Goal: Information Seeking & Learning: Learn about a topic

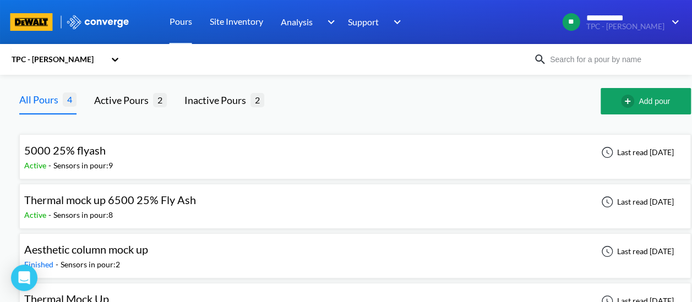
scroll to position [33, 0]
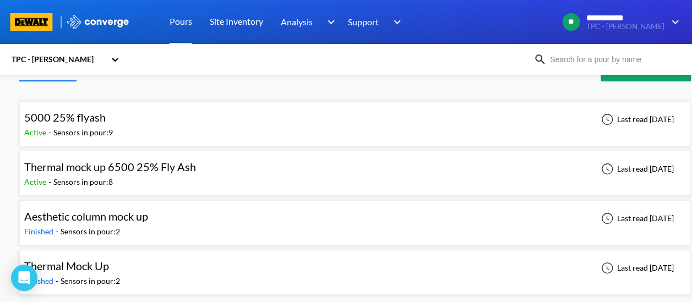
click at [90, 265] on span "Thermal Mock Up" at bounding box center [66, 265] width 85 height 13
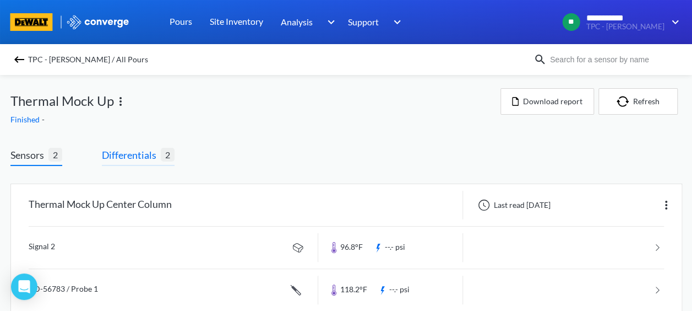
click at [142, 153] on span "Differentials" at bounding box center [131, 154] width 59 height 15
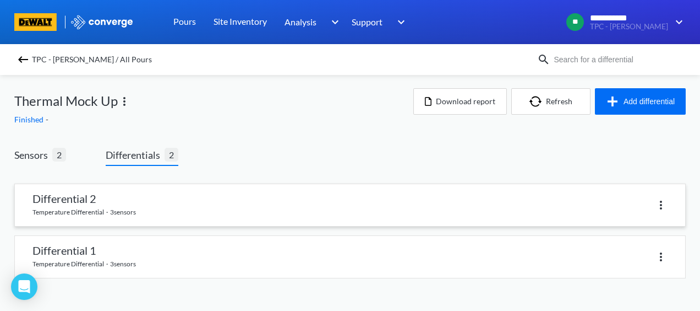
click at [88, 202] on link at bounding box center [350, 205] width 671 height 42
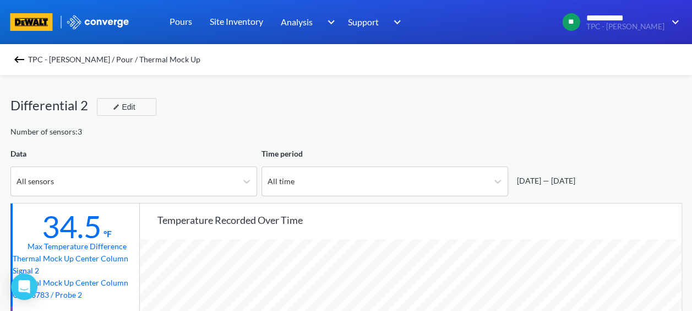
click at [23, 57] on img at bounding box center [19, 59] width 13 height 13
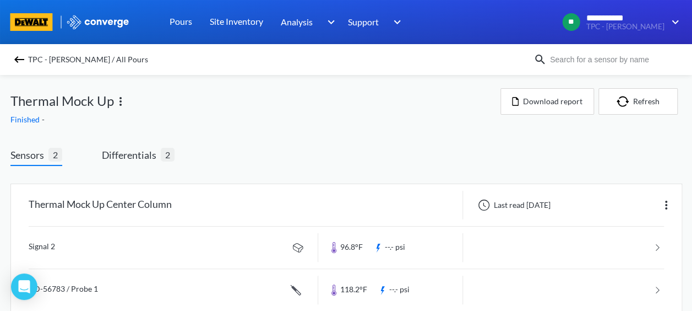
click at [15, 59] on div "TPC - [PERSON_NAME] / All Pours" at bounding box center [271, 59] width 523 height 15
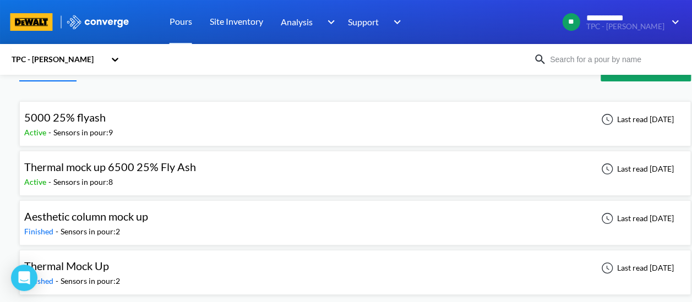
scroll to position [33, 0]
click at [77, 218] on span "Aesthetic column mock up" at bounding box center [86, 216] width 124 height 13
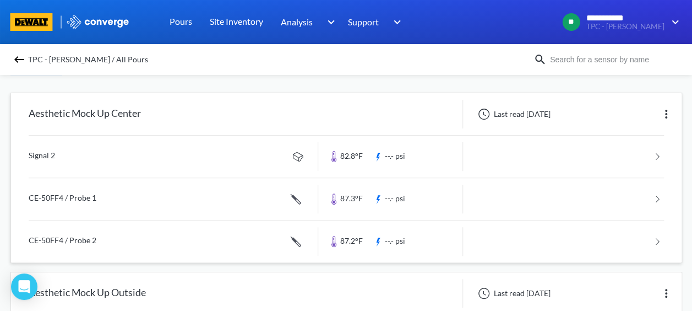
scroll to position [77, 0]
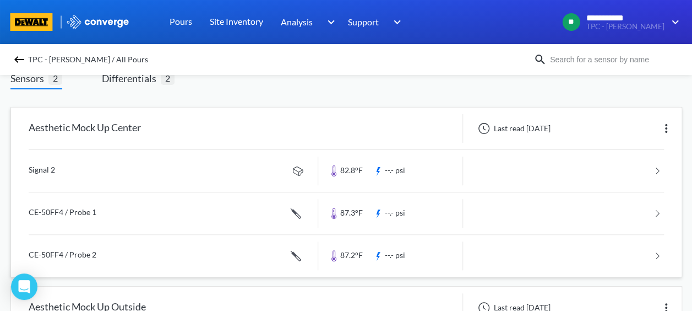
click at [665, 127] on img at bounding box center [666, 128] width 13 height 13
click at [497, 167] on link at bounding box center [346, 171] width 635 height 42
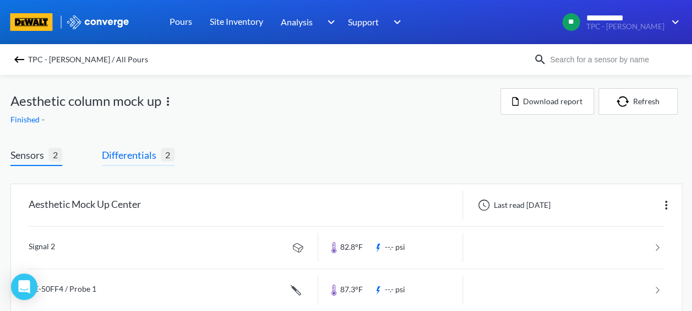
click at [129, 159] on span "Differentials" at bounding box center [131, 154] width 59 height 15
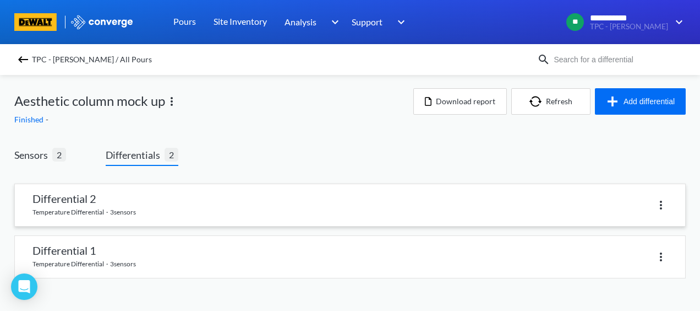
click at [81, 203] on link at bounding box center [350, 205] width 671 height 42
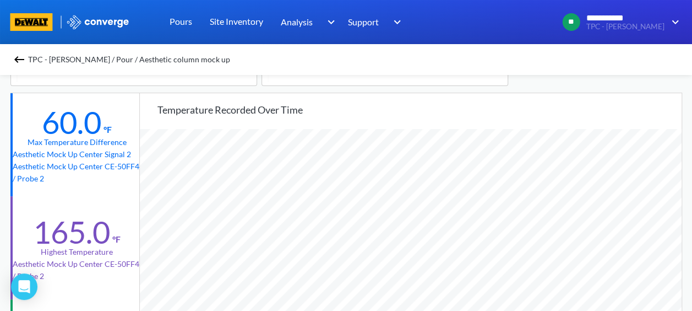
scroll to position [55, 0]
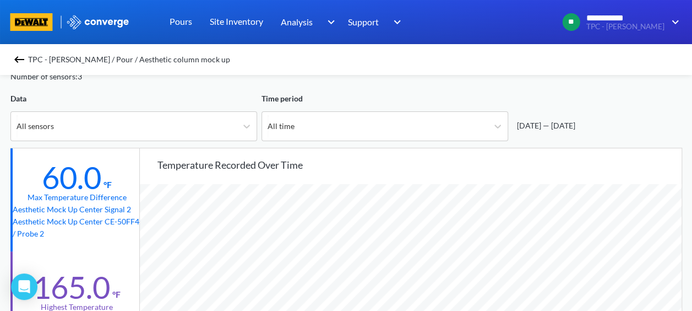
click at [22, 58] on img at bounding box center [19, 59] width 13 height 13
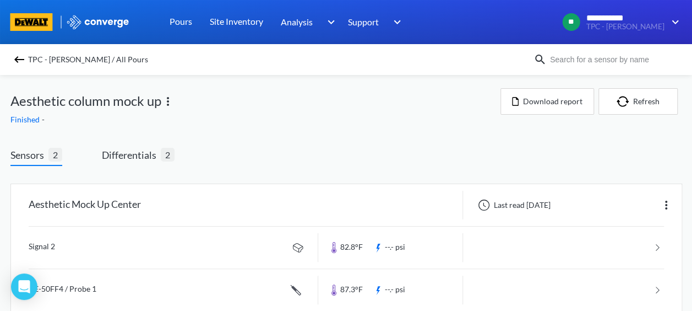
click at [20, 59] on img at bounding box center [19, 59] width 13 height 13
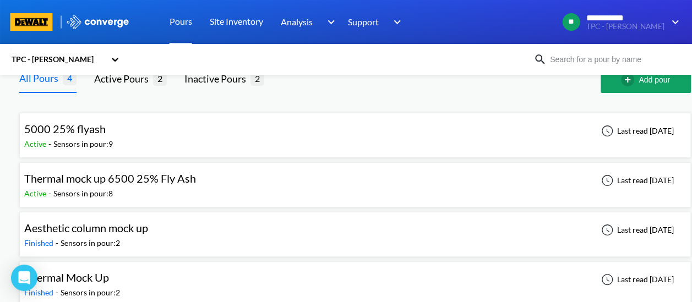
scroll to position [33, 0]
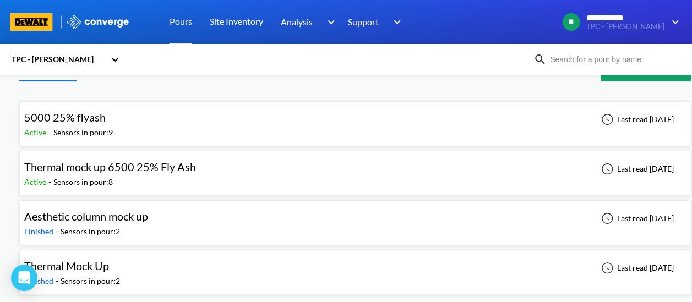
click at [99, 268] on span "Thermal Mock Up" at bounding box center [66, 265] width 85 height 13
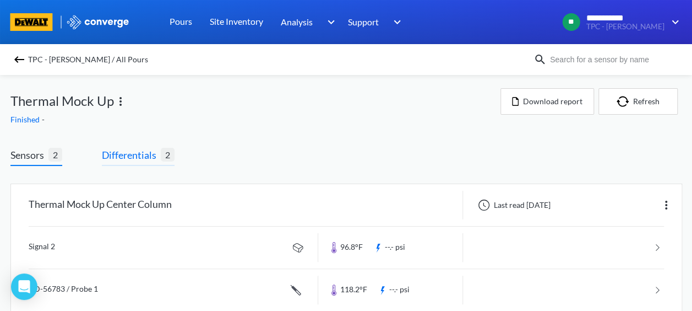
click at [106, 157] on span "Differentials" at bounding box center [131, 154] width 59 height 15
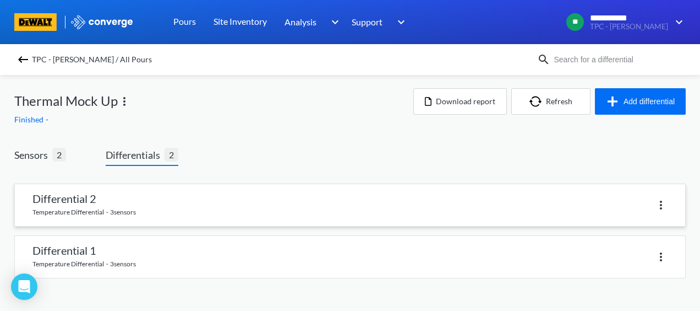
click at [59, 199] on link at bounding box center [350, 205] width 671 height 42
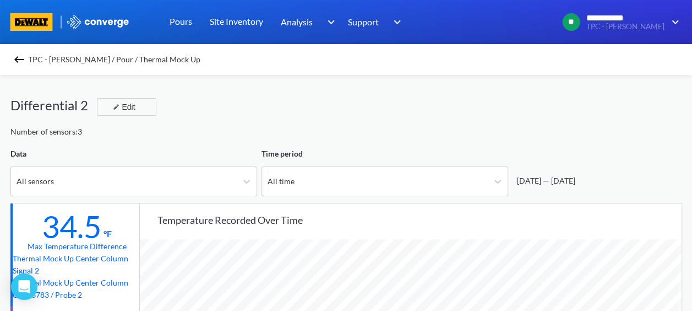
click at [20, 63] on img at bounding box center [19, 59] width 13 height 13
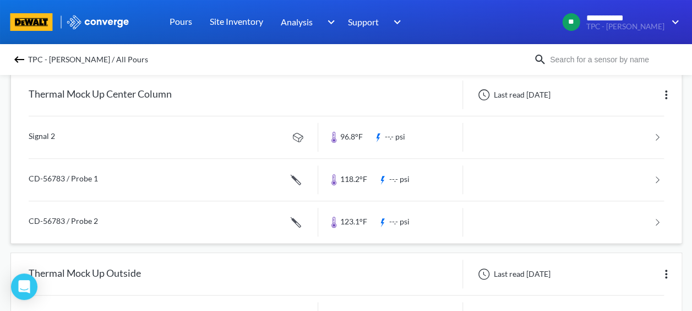
scroll to position [55, 0]
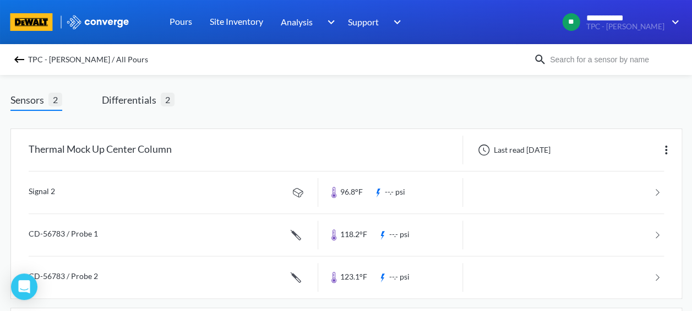
click at [25, 62] on img at bounding box center [19, 59] width 13 height 13
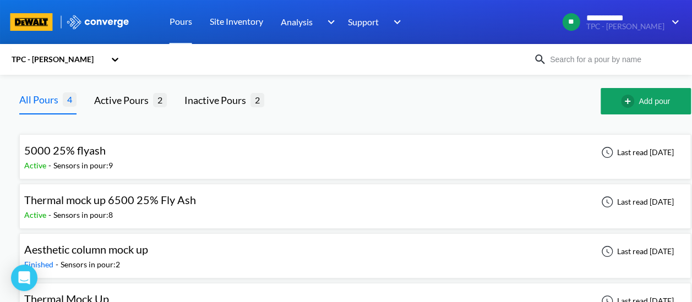
scroll to position [33, 0]
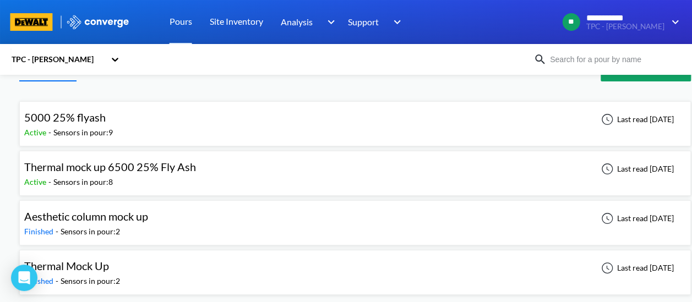
click at [106, 263] on span "Thermal Mock Up" at bounding box center [66, 265] width 85 height 13
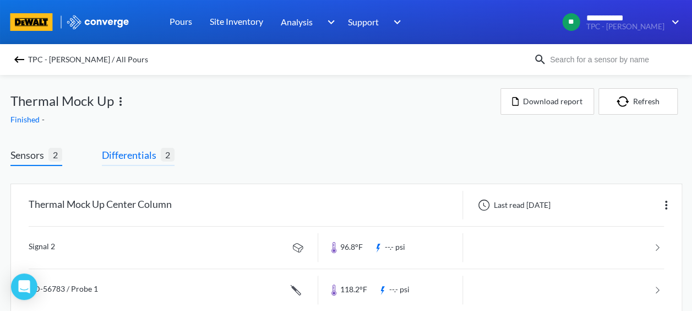
click at [124, 160] on span "Differentials" at bounding box center [131, 154] width 59 height 15
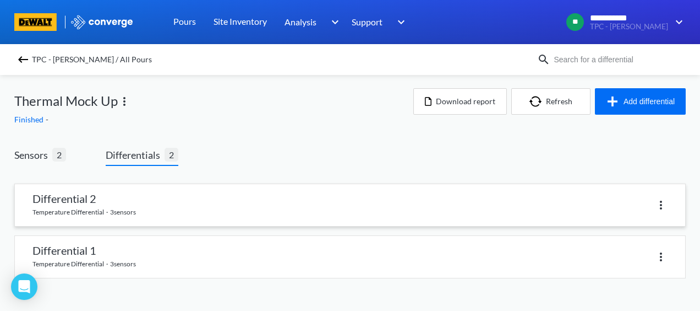
click at [80, 206] on link at bounding box center [350, 205] width 671 height 42
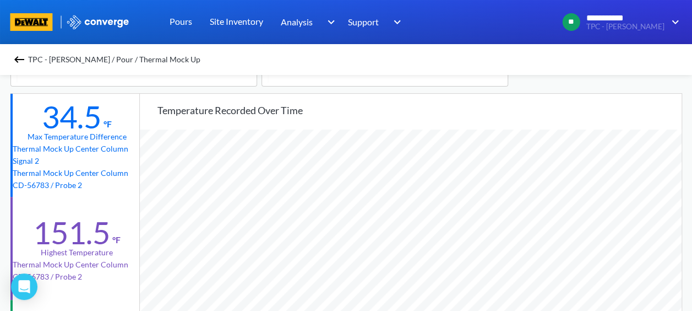
scroll to position [110, 0]
click at [21, 58] on img at bounding box center [19, 59] width 13 height 13
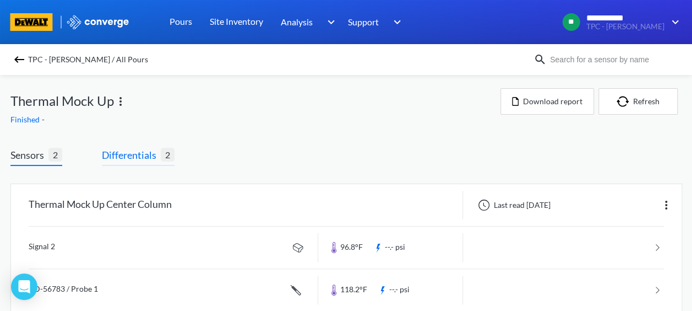
click at [127, 158] on span "Differentials" at bounding box center [131, 154] width 59 height 15
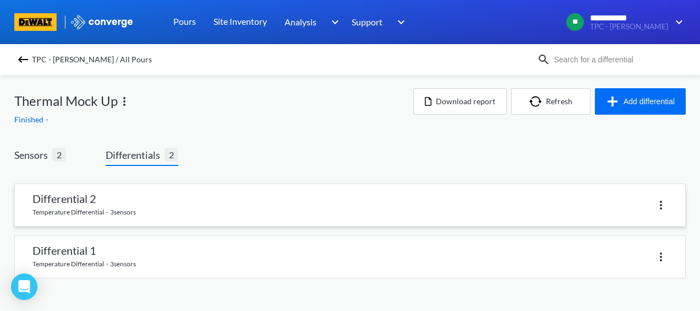
click at [85, 195] on link at bounding box center [350, 205] width 671 height 42
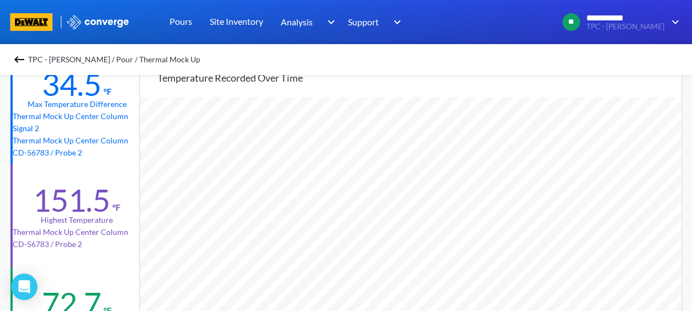
scroll to position [165, 0]
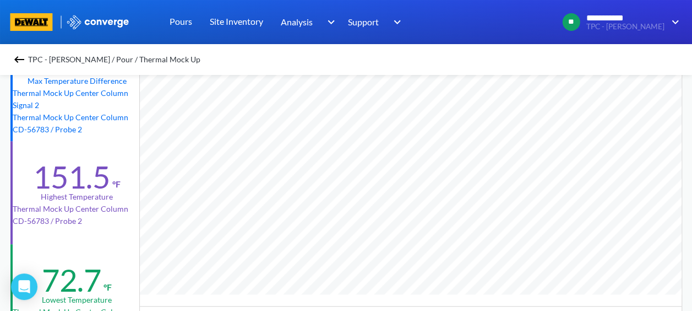
click at [18, 61] on img at bounding box center [19, 59] width 13 height 13
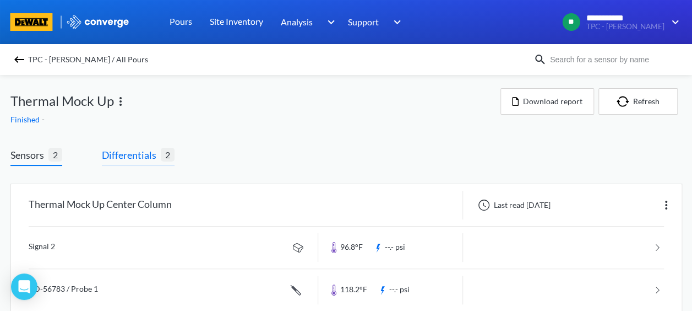
click at [141, 156] on span "Differentials" at bounding box center [131, 154] width 59 height 15
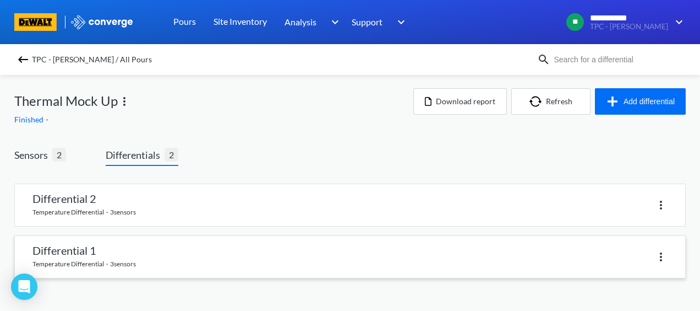
click at [84, 257] on link at bounding box center [350, 257] width 671 height 42
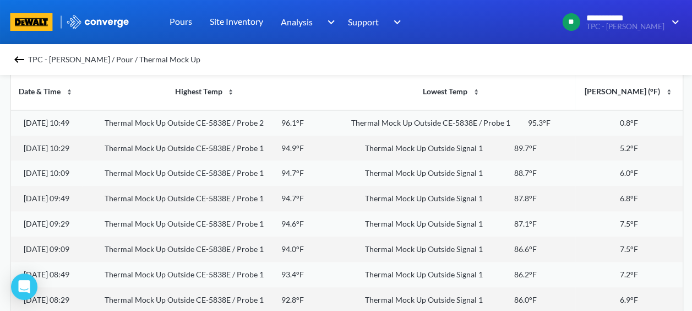
click at [24, 60] on img at bounding box center [19, 59] width 13 height 13
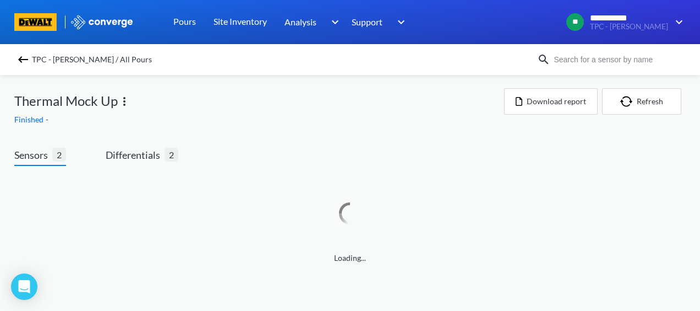
click at [22, 63] on img at bounding box center [23, 59] width 13 height 13
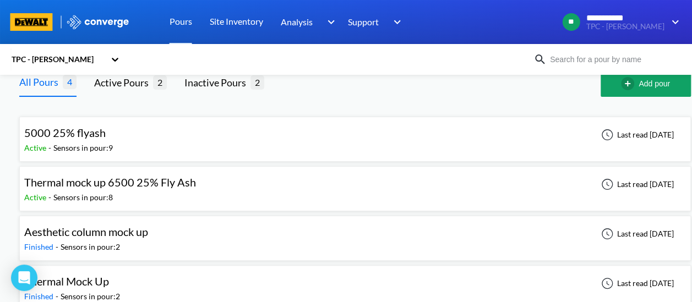
scroll to position [33, 0]
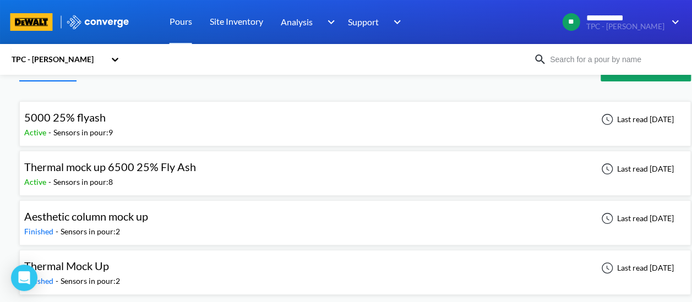
click at [77, 270] on span "Thermal Mock Up" at bounding box center [66, 265] width 85 height 13
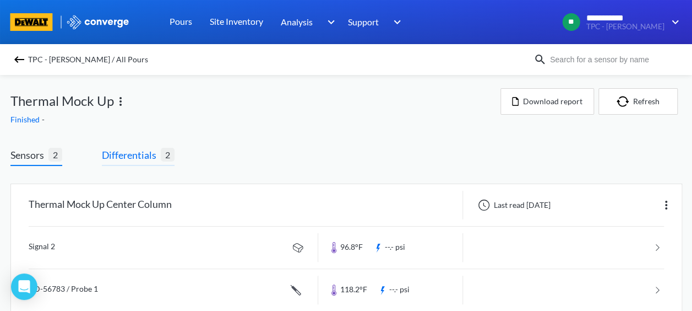
click at [124, 155] on span "Differentials" at bounding box center [131, 154] width 59 height 15
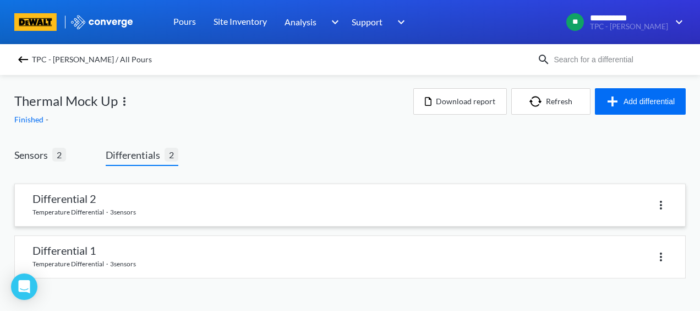
click at [70, 208] on link at bounding box center [350, 205] width 671 height 42
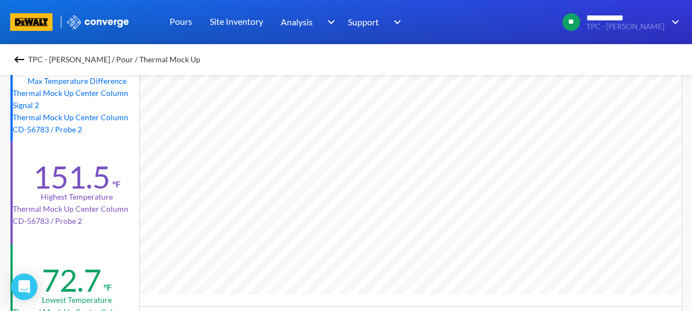
scroll to position [55, 0]
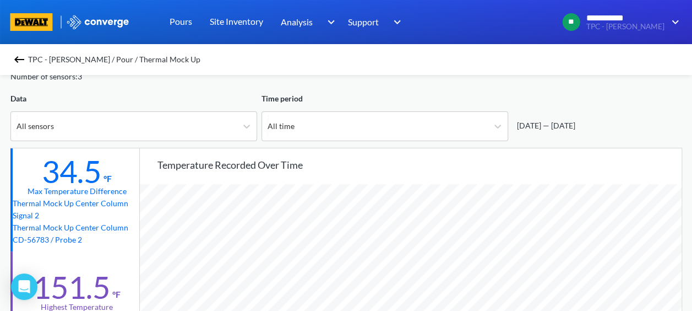
click at [21, 64] on img at bounding box center [19, 59] width 13 height 13
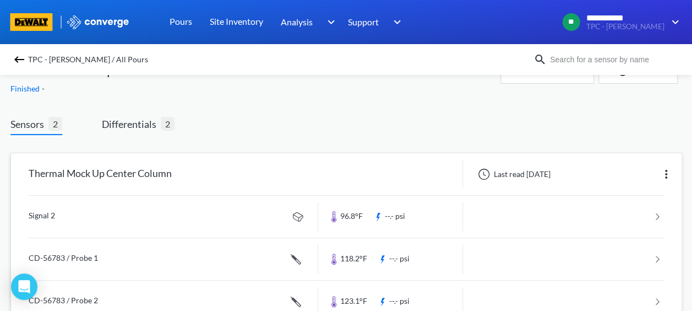
scroll to position [55, 0]
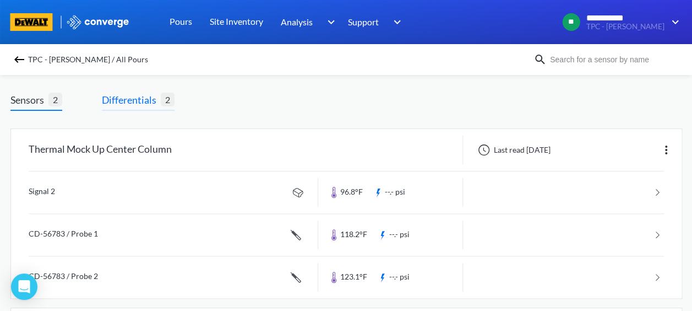
click at [130, 103] on span "Differentials" at bounding box center [131, 99] width 59 height 15
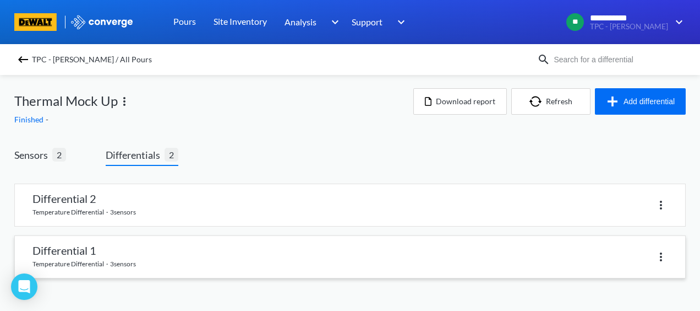
click at [84, 244] on link at bounding box center [350, 257] width 671 height 42
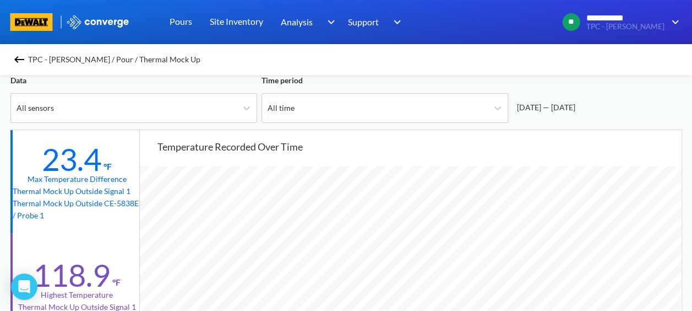
scroll to position [110, 0]
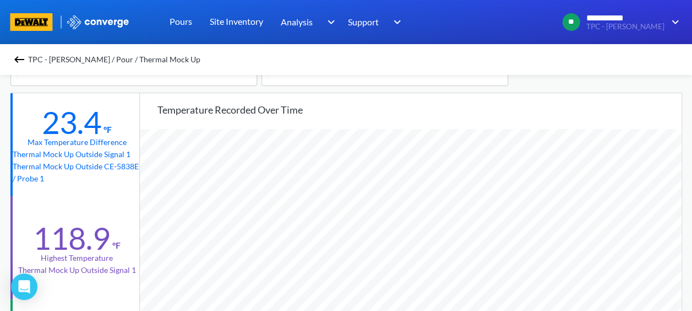
click at [18, 55] on img at bounding box center [19, 59] width 13 height 13
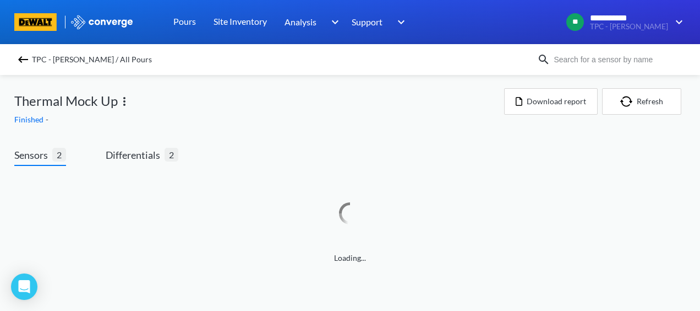
click at [18, 55] on img at bounding box center [23, 59] width 13 height 13
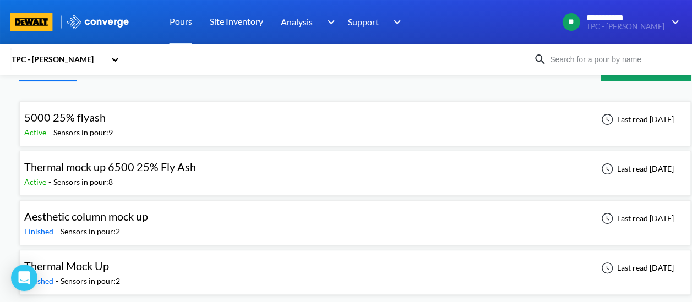
scroll to position [33, 0]
click at [100, 220] on span "Aesthetic column mock up" at bounding box center [86, 216] width 124 height 13
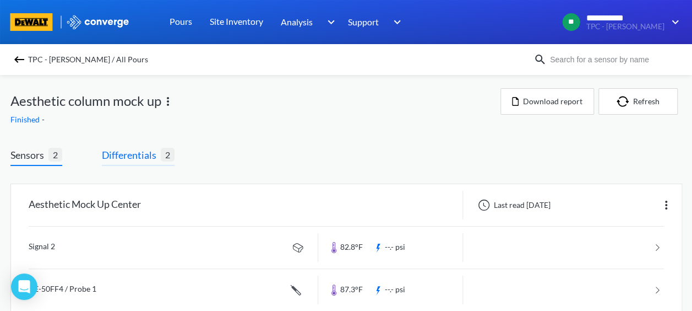
click at [130, 159] on span "Differentials" at bounding box center [131, 154] width 59 height 15
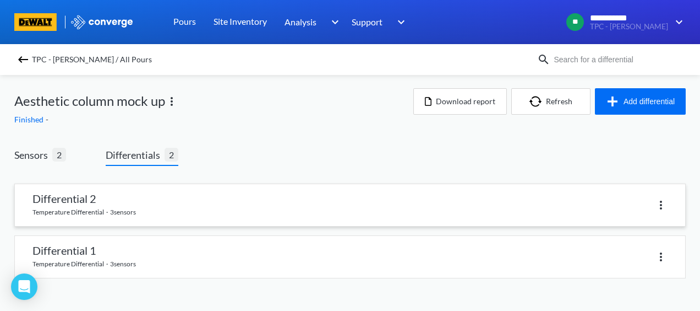
click at [80, 205] on link at bounding box center [350, 205] width 671 height 42
